Goal: Information Seeking & Learning: Learn about a topic

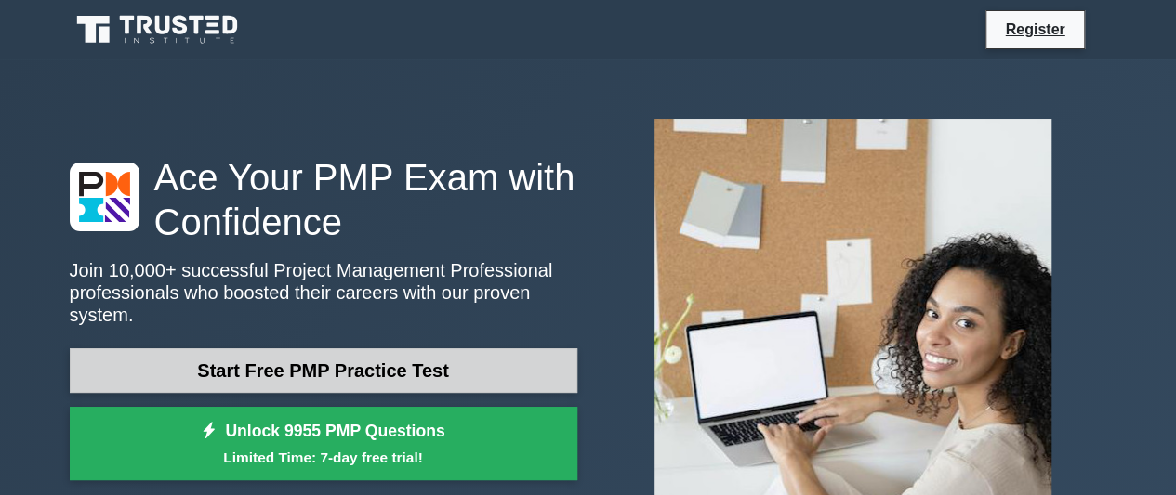
click at [366, 358] on link "Start Free PMP Practice Test" at bounding box center [323, 371] width 507 height 45
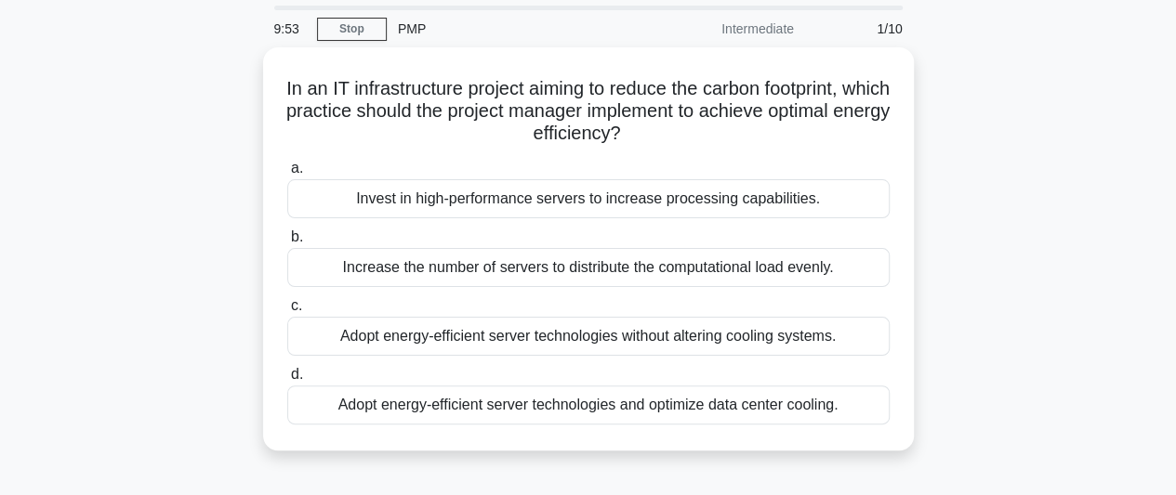
scroll to position [56, 0]
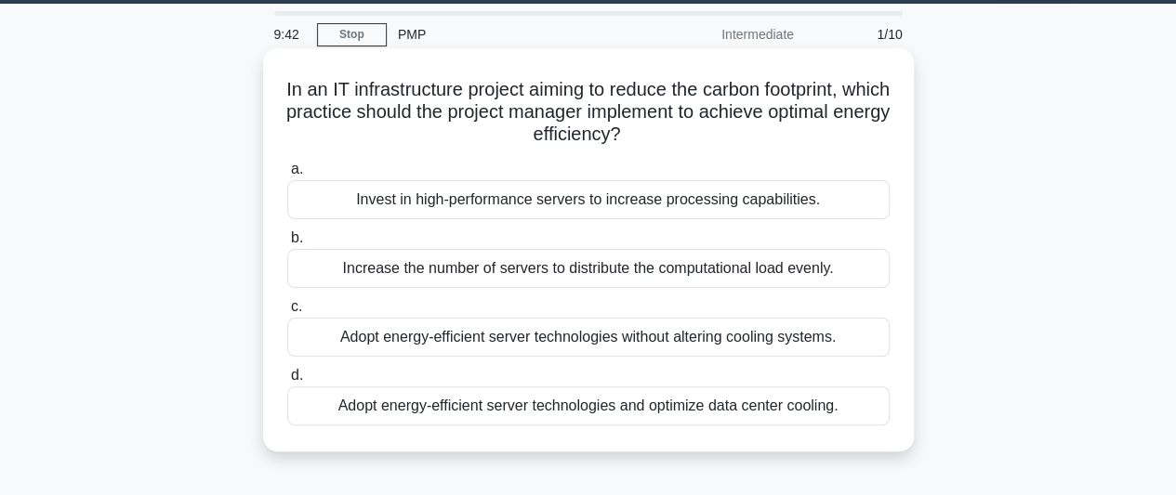
click at [310, 270] on div "Increase the number of servers to distribute the computational load evenly." at bounding box center [588, 268] width 602 height 39
click at [287, 244] on input "b. Increase the number of servers to distribute the computational load evenly." at bounding box center [287, 238] width 0 height 12
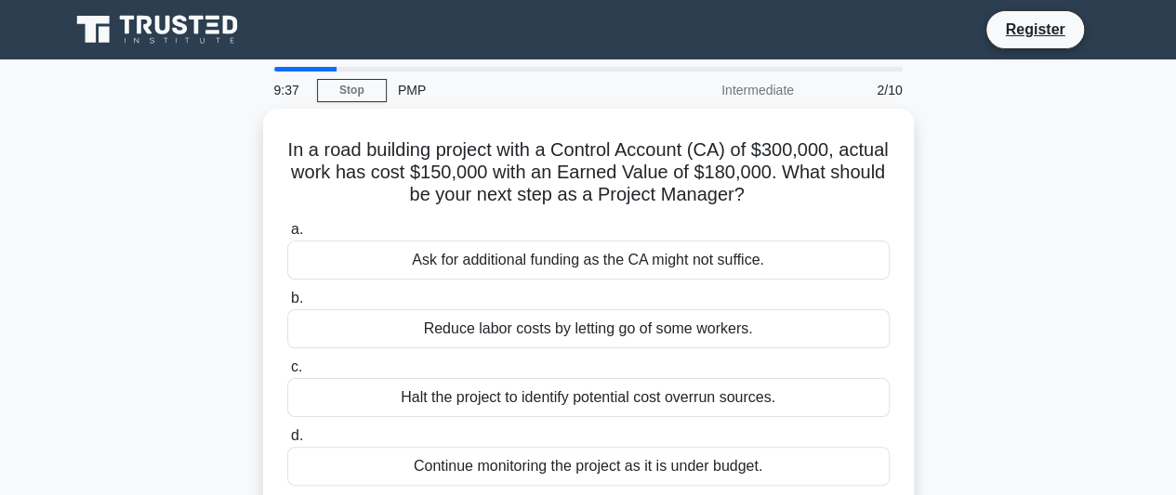
scroll to position [61, 0]
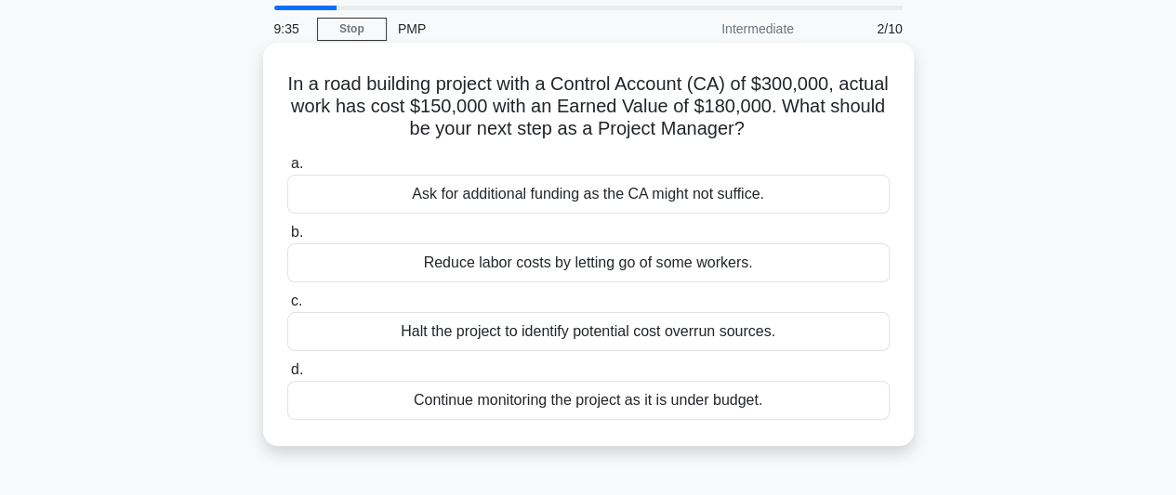
click at [623, 345] on div "Halt the project to identify potential cost overrun sources." at bounding box center [588, 331] width 602 height 39
click at [287, 308] on input "c. Halt the project to identify potential cost overrun sources." at bounding box center [287, 302] width 0 height 12
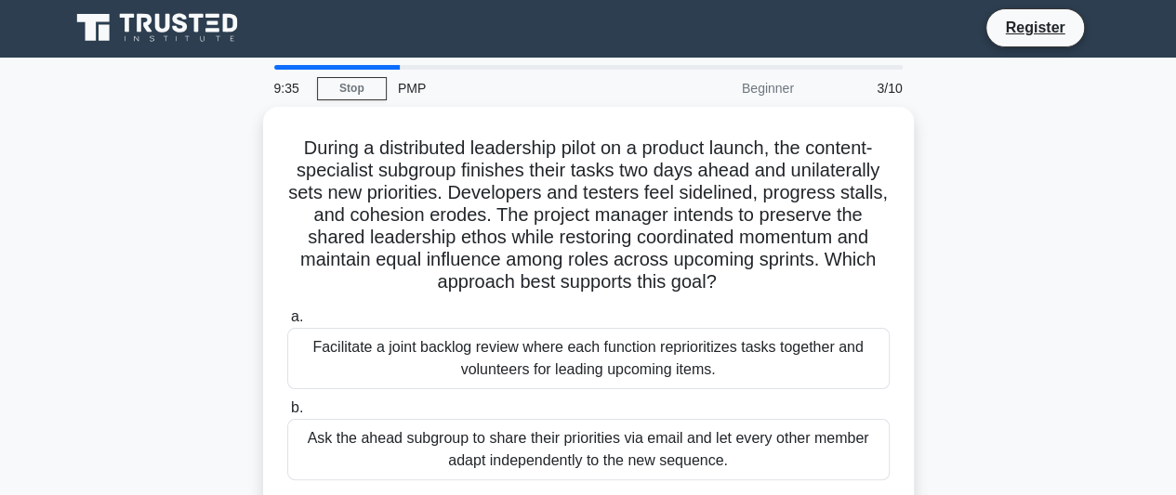
scroll to position [0, 0]
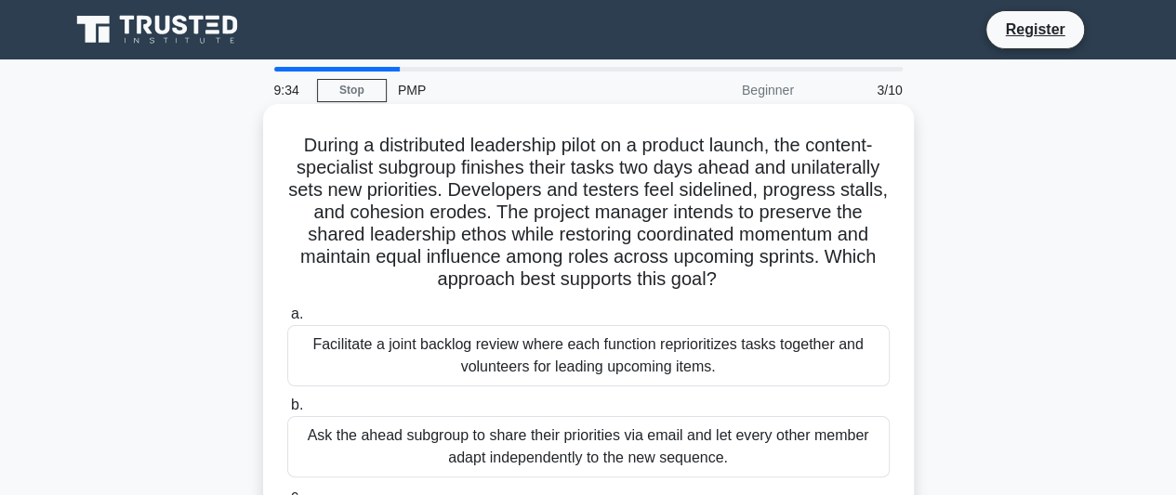
click at [455, 444] on div "Ask the ahead subgroup to share their priorities via email and let every other …" at bounding box center [588, 446] width 602 height 61
click at [287, 412] on input "b. Ask the ahead subgroup to share their priorities via email and let every oth…" at bounding box center [287, 406] width 0 height 12
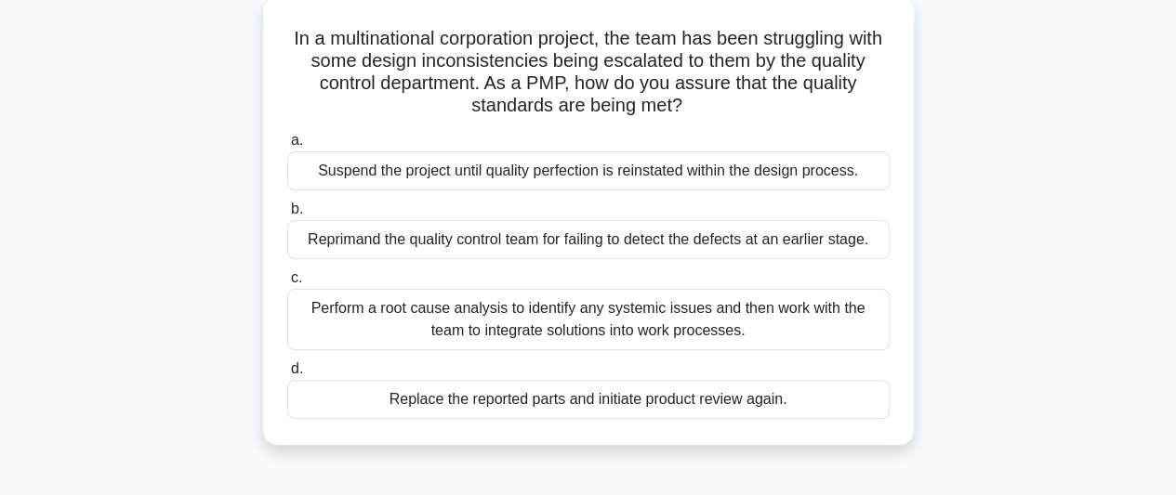
scroll to position [128, 0]
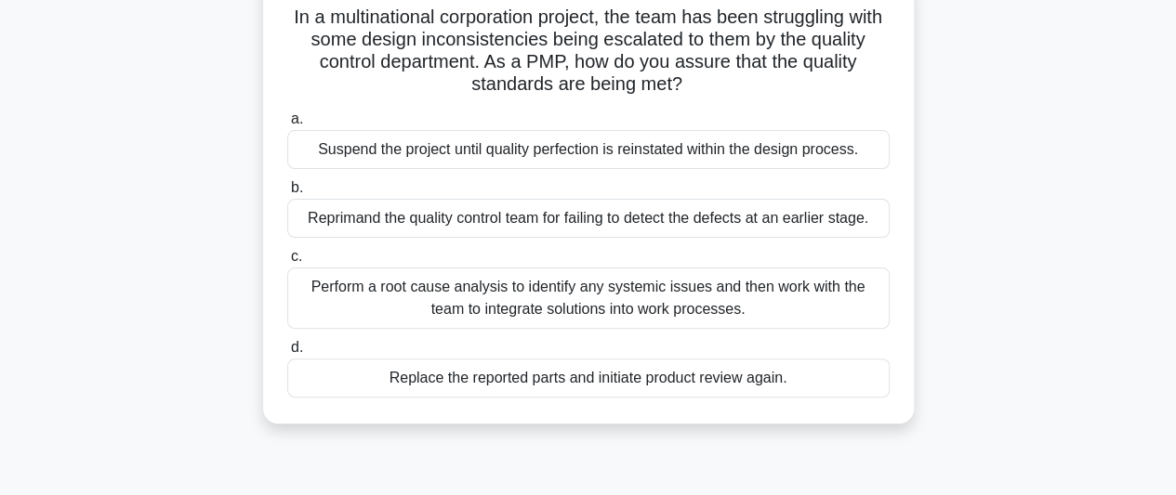
click at [554, 384] on div "Replace the reported parts and initiate product review again." at bounding box center [588, 378] width 602 height 39
click at [287, 354] on input "d. Replace the reported parts and initiate product review again." at bounding box center [287, 348] width 0 height 12
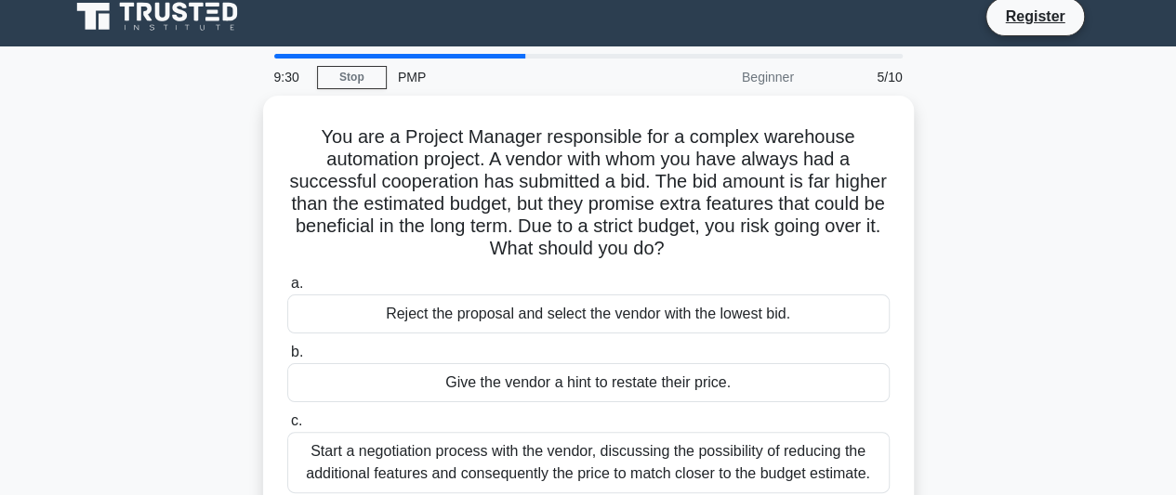
scroll to position [0, 0]
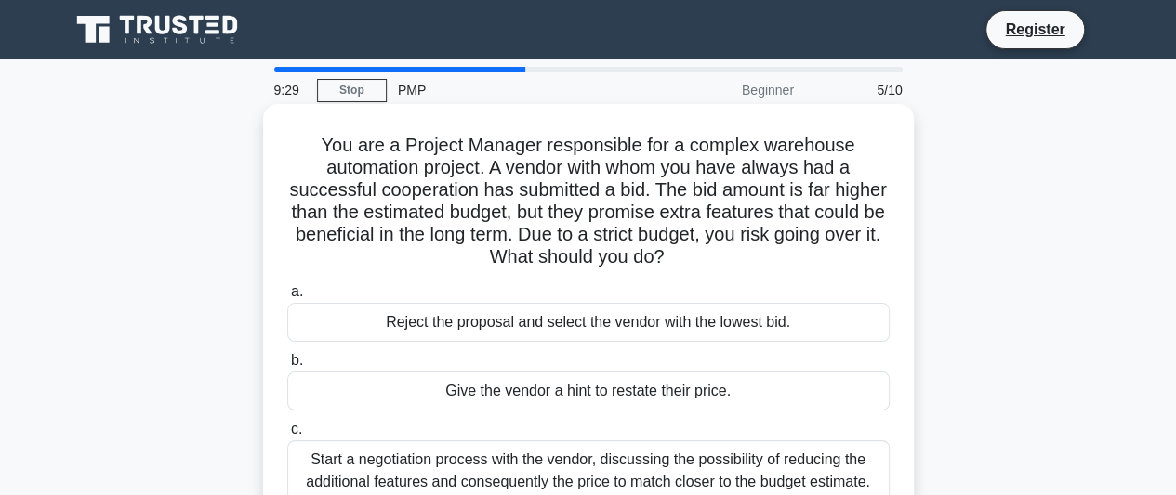
click at [524, 335] on div "Reject the proposal and select the vendor with the lowest bid." at bounding box center [588, 322] width 602 height 39
click at [287, 298] on input "a. Reject the proposal and select the vendor with the lowest bid." at bounding box center [287, 292] width 0 height 12
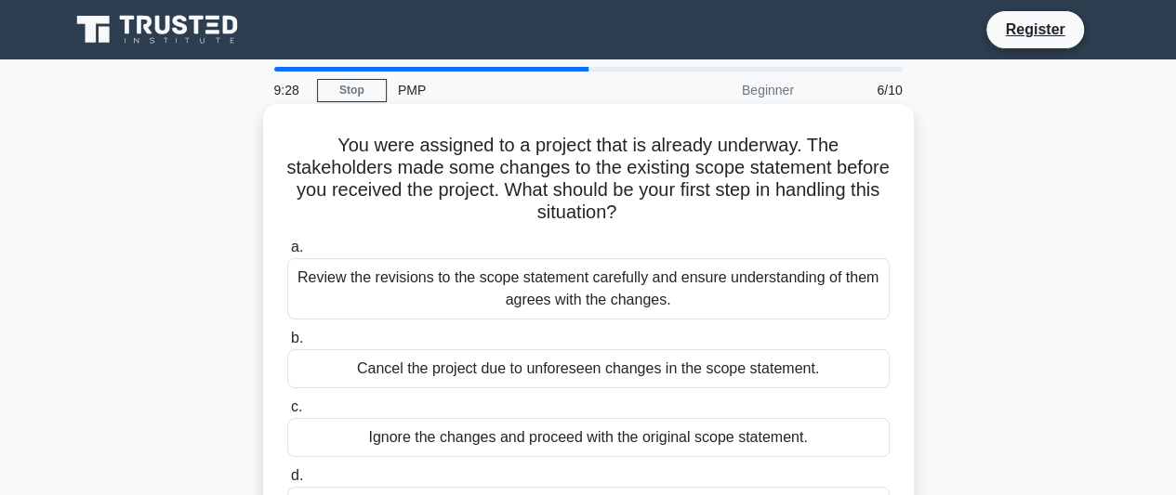
click at [504, 375] on div "Cancel the project due to unforeseen changes in the scope statement." at bounding box center [588, 368] width 602 height 39
click at [287, 345] on input "b. Cancel the project due to unforeseen changes in the scope statement." at bounding box center [287, 339] width 0 height 12
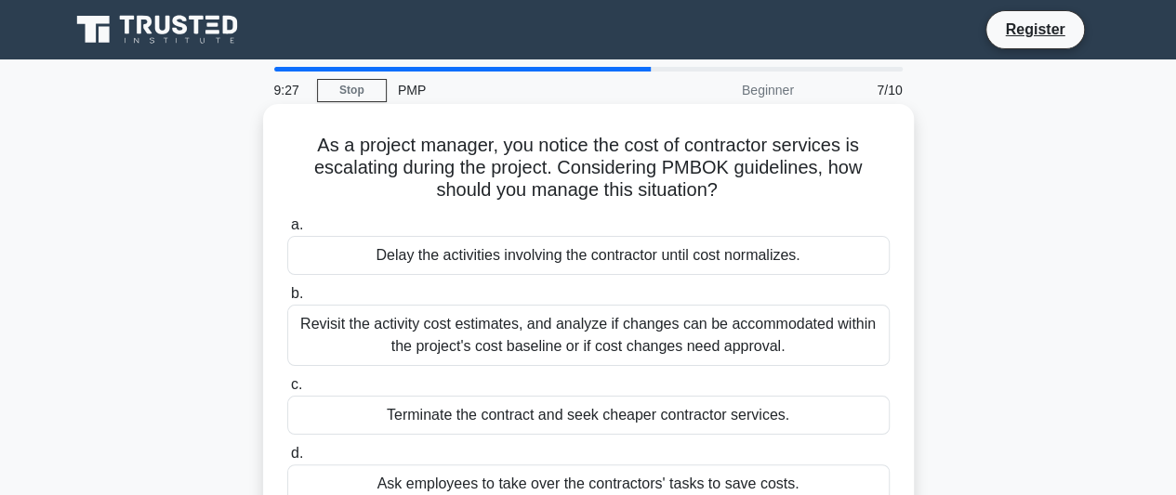
click at [493, 432] on div "Terminate the contract and seek cheaper contractor services." at bounding box center [588, 415] width 602 height 39
click at [287, 391] on input "c. Terminate the contract and seek cheaper contractor services." at bounding box center [287, 385] width 0 height 12
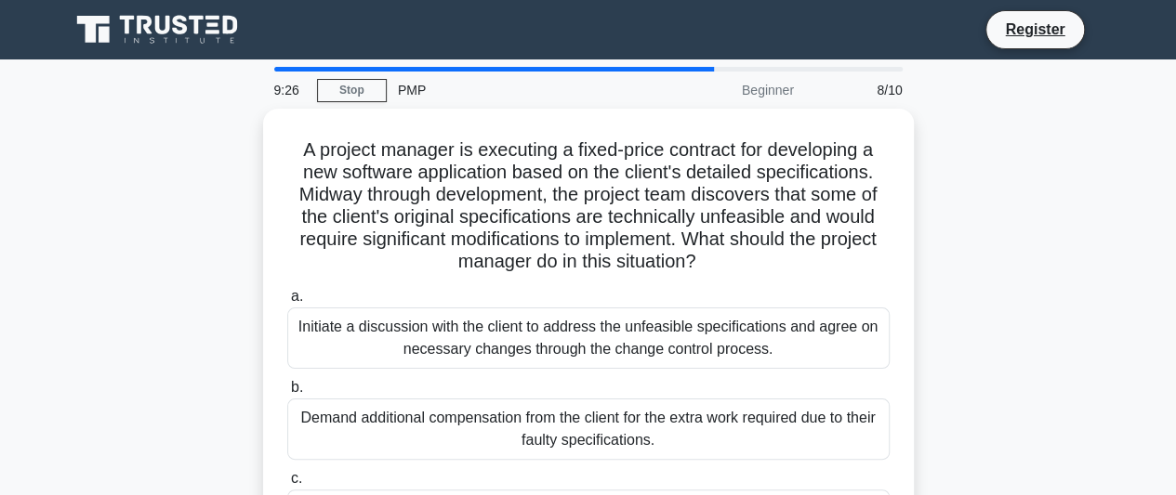
click at [493, 432] on div "Demand additional compensation from the client for the extra work required due …" at bounding box center [588, 429] width 602 height 61
click at [287, 394] on input "b. Demand additional compensation from the client for the extra work required d…" at bounding box center [287, 388] width 0 height 12
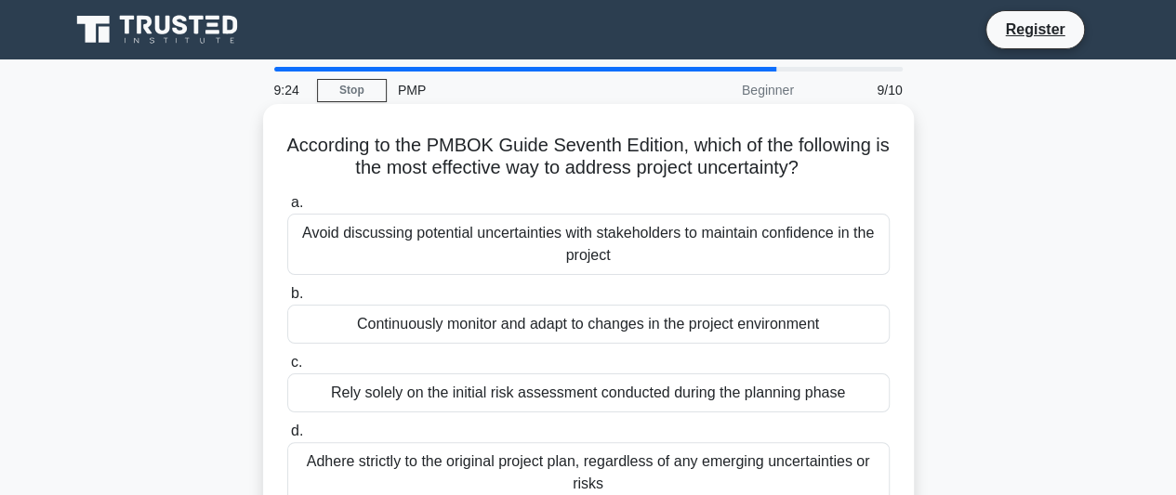
click at [453, 467] on div "Adhere strictly to the original project plan, regardless of any emerging uncert…" at bounding box center [588, 472] width 602 height 61
click at [287, 438] on input "d. Adhere strictly to the original project plan, regardless of any emerging unc…" at bounding box center [287, 432] width 0 height 12
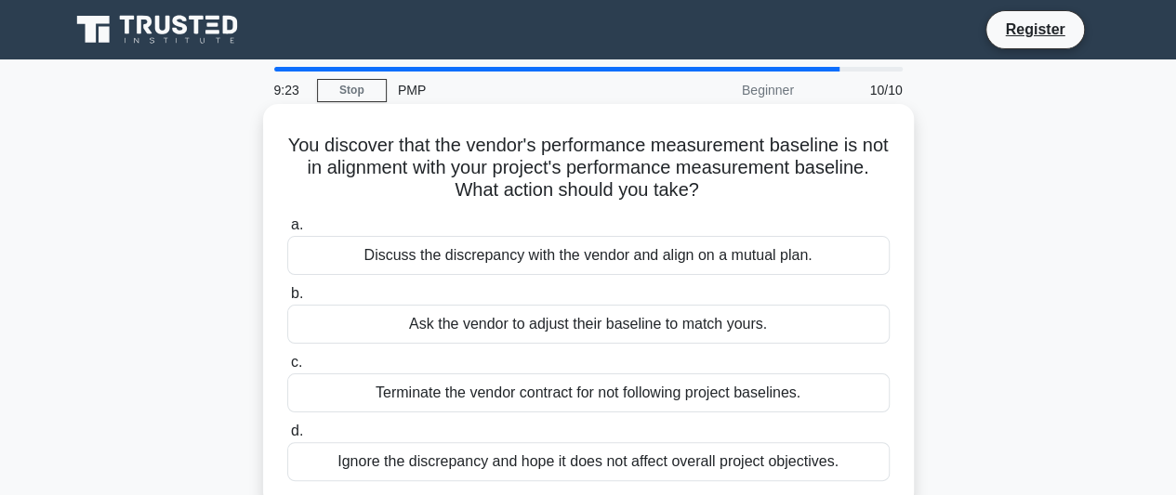
click at [490, 386] on div "Terminate the vendor contract for not following project baselines." at bounding box center [588, 393] width 602 height 39
click at [287, 369] on input "c. Terminate the vendor contract for not following project baselines." at bounding box center [287, 363] width 0 height 12
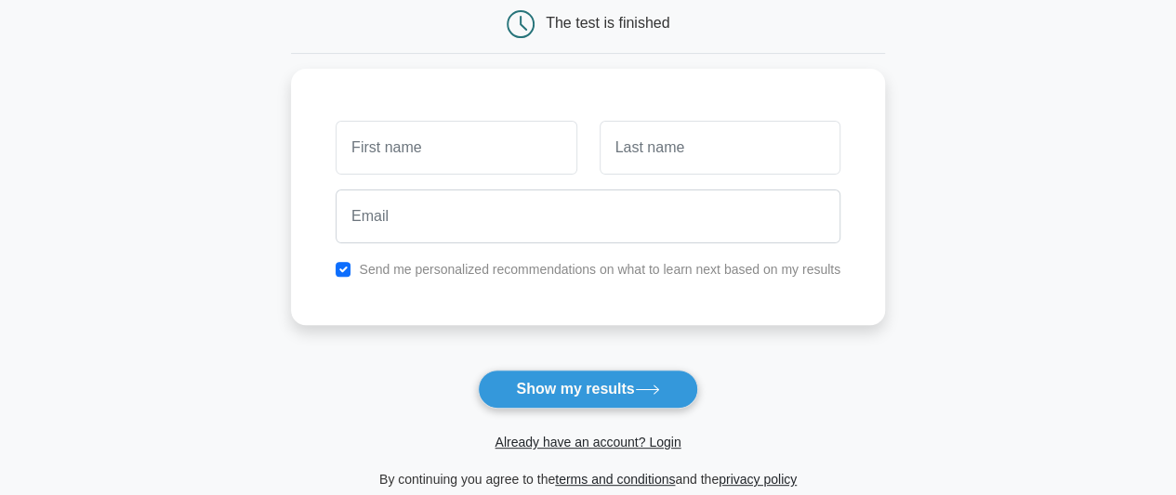
scroll to position [194, 0]
